Goal: Information Seeking & Learning: Learn about a topic

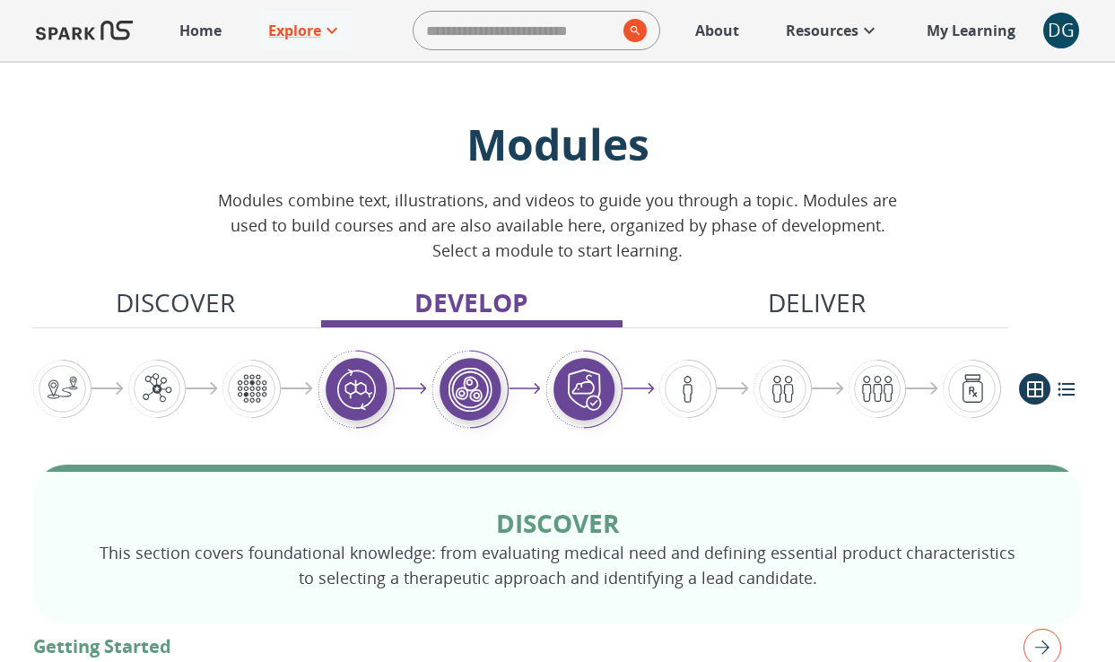
scroll to position [1555, 0]
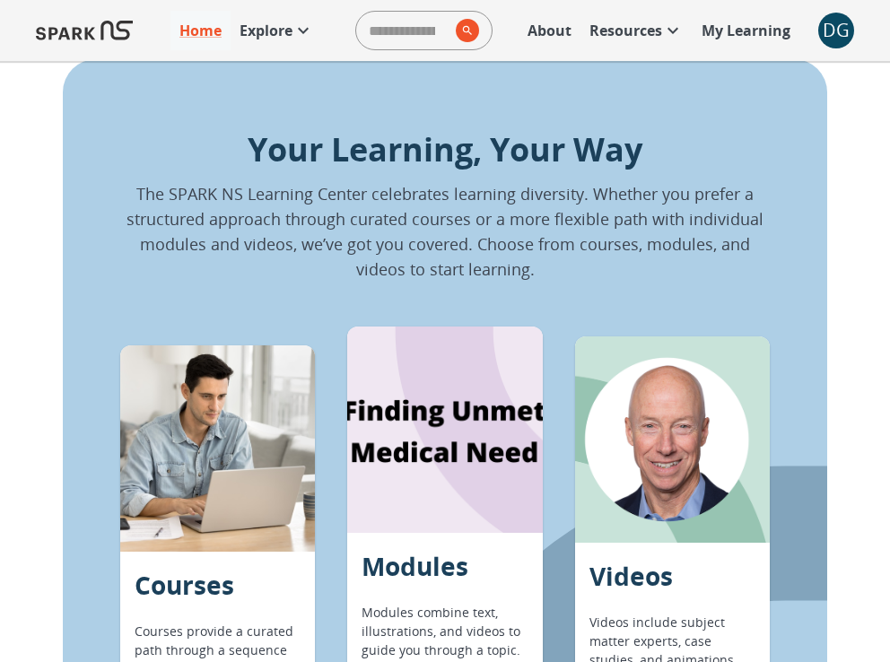
scroll to position [1234, 0]
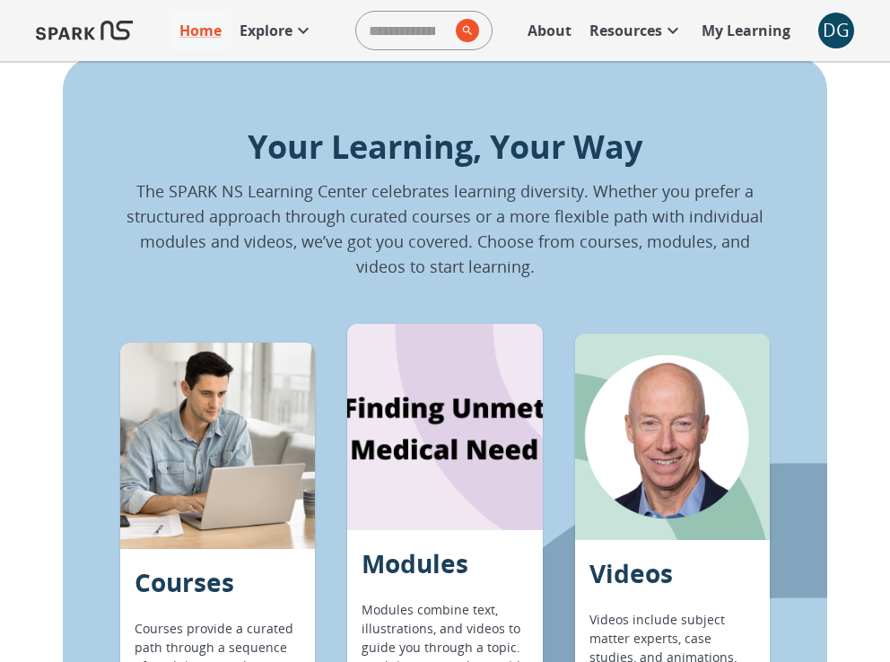
click at [441, 486] on div at bounding box center [444, 427] width 195 height 206
click at [417, 571] on p "Modules" at bounding box center [415, 564] width 107 height 38
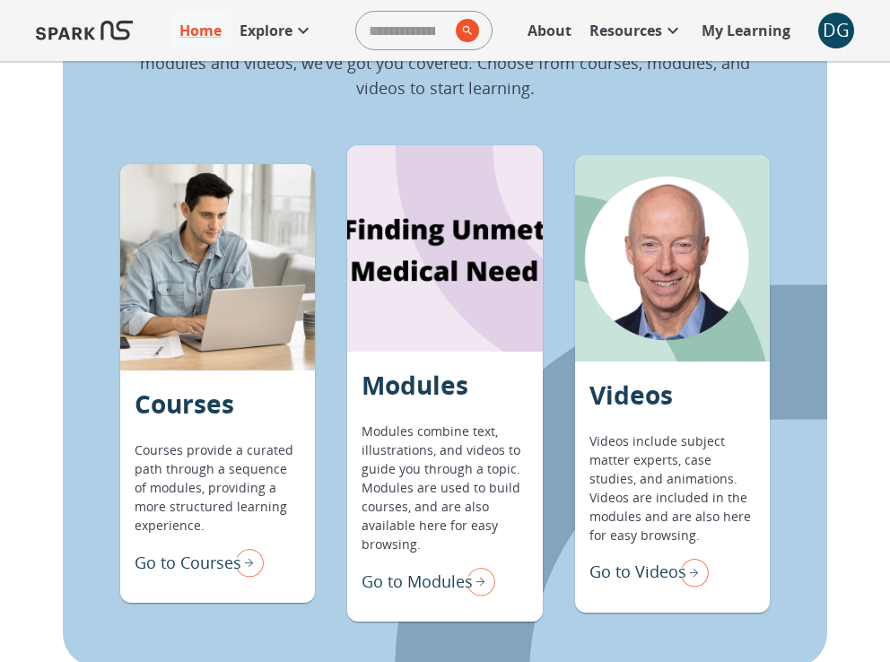
scroll to position [1411, 0]
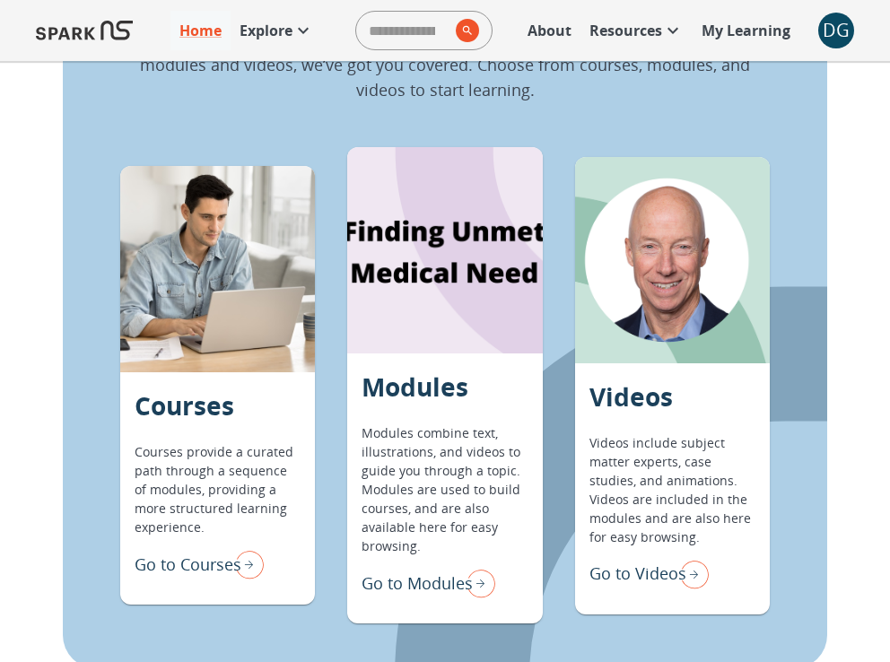
click at [419, 586] on p "Go to Modules" at bounding box center [417, 584] width 111 height 24
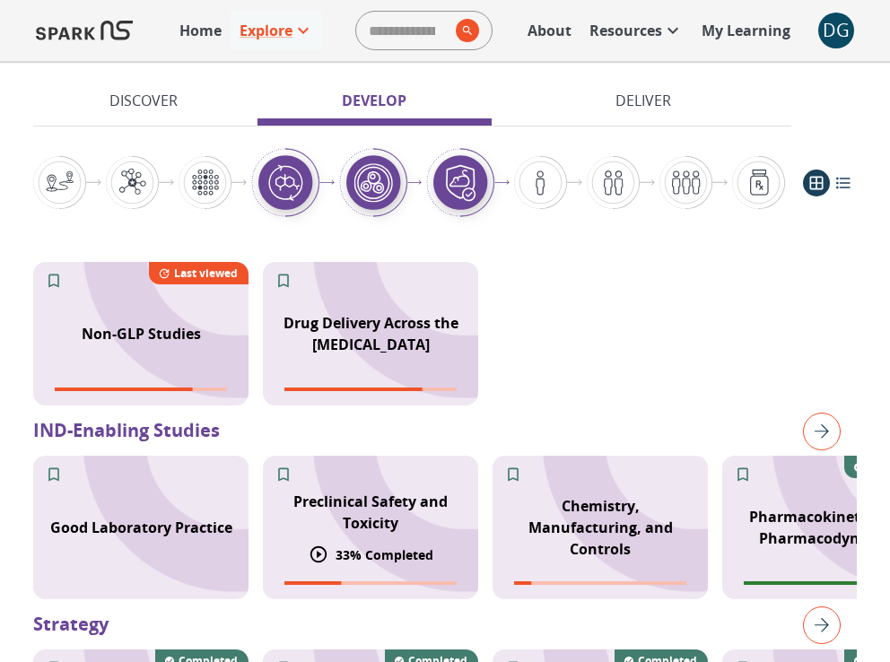
scroll to position [1598, 0]
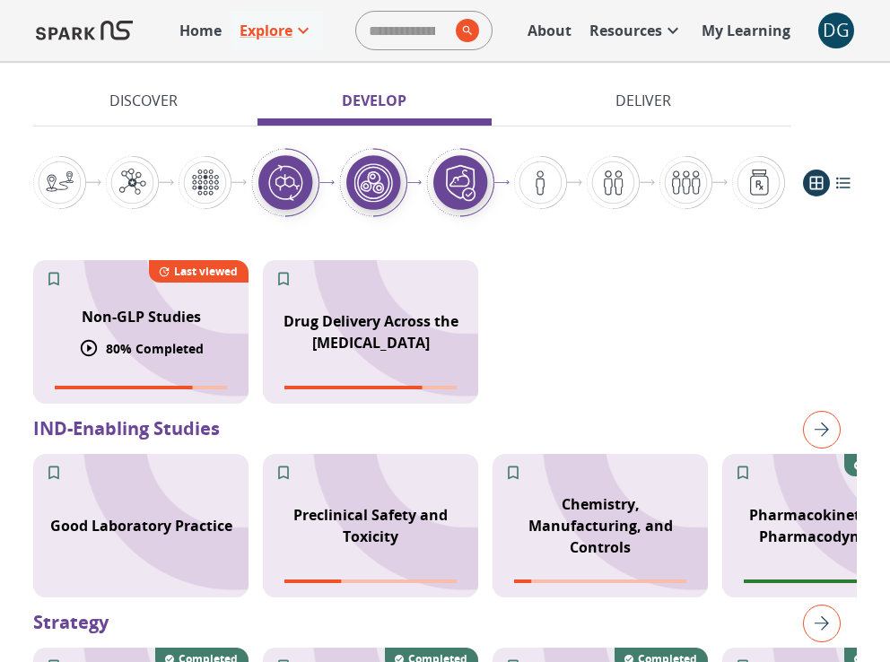
click at [140, 298] on div "Non-GLP Studies" at bounding box center [141, 316] width 141 height 43
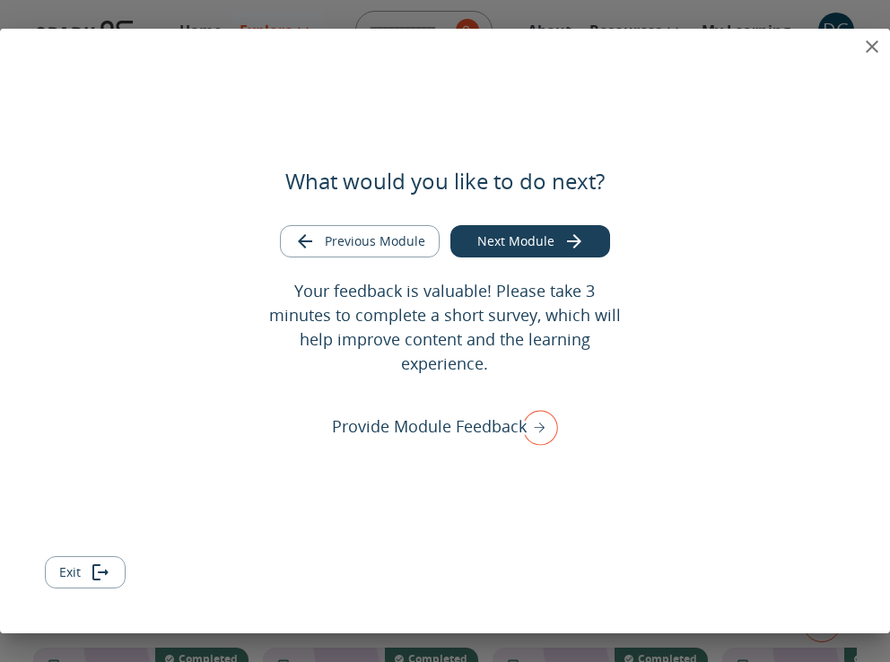
click at [871, 48] on icon "close" at bounding box center [873, 47] width 22 height 22
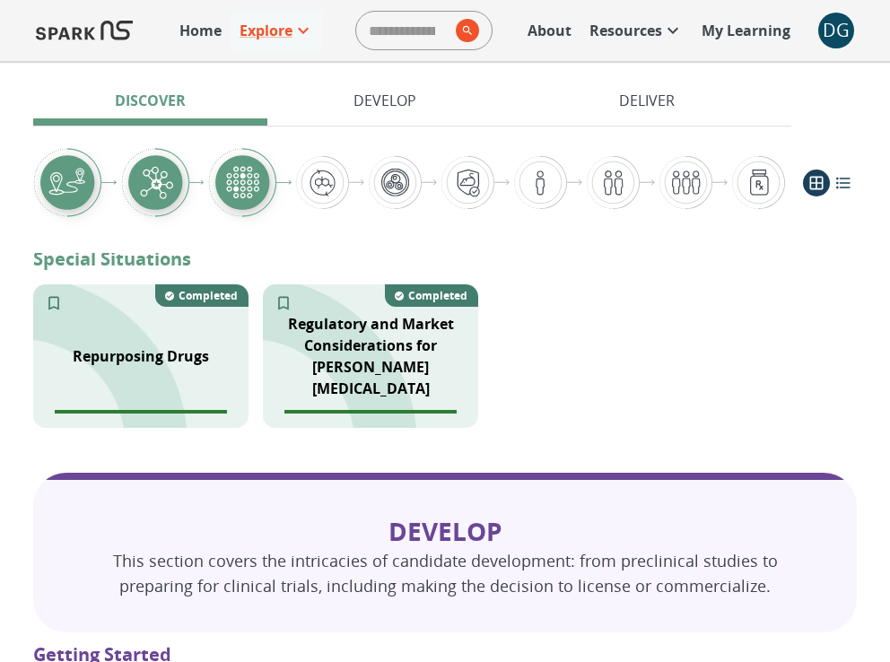
scroll to position [975, 0]
